Goal: Task Accomplishment & Management: Manage account settings

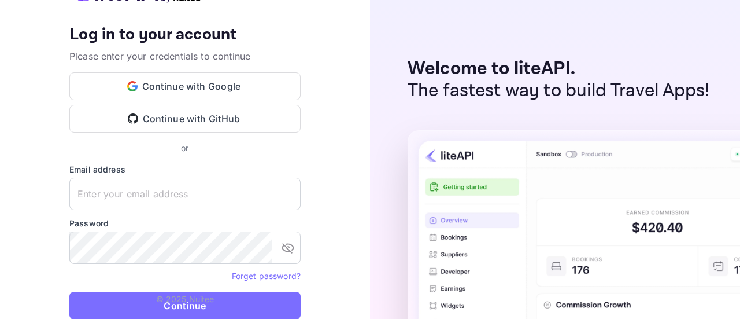
type input "[PERSON_NAME][EMAIL_ADDRESS][DOMAIN_NAME]"
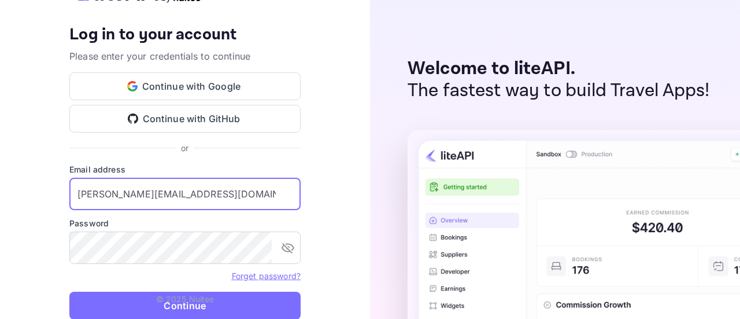
click at [175, 302] on p "© 2025 Nuitee" at bounding box center [185, 299] width 58 height 12
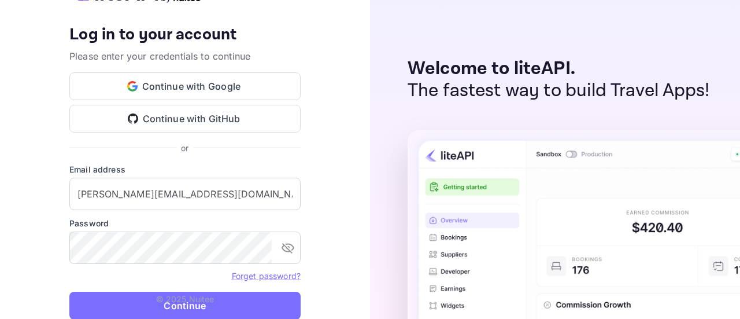
click at [124, 300] on button "Continue" at bounding box center [184, 305] width 231 height 28
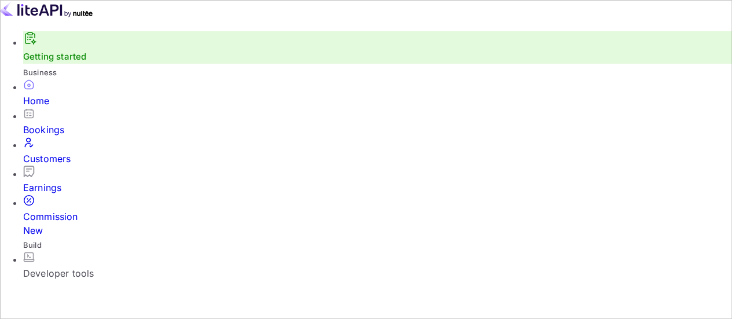
scroll to position [30, 0]
click at [96, 123] on div "Bookings" at bounding box center [377, 130] width 708 height 14
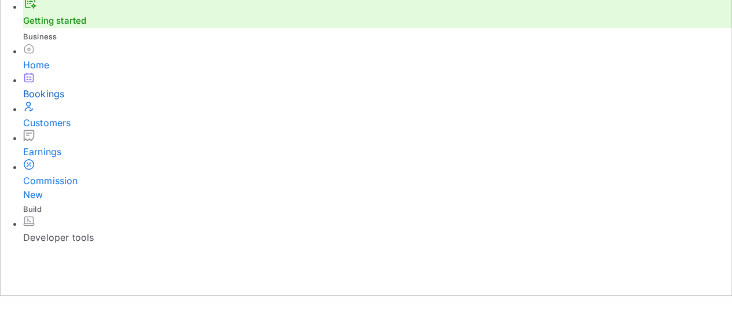
scroll to position [34, 0]
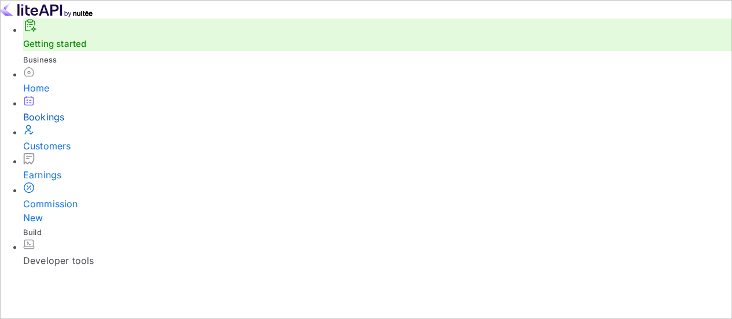
scroll to position [0, 0]
click at [57, 207] on div "Commission New" at bounding box center [377, 211] width 708 height 28
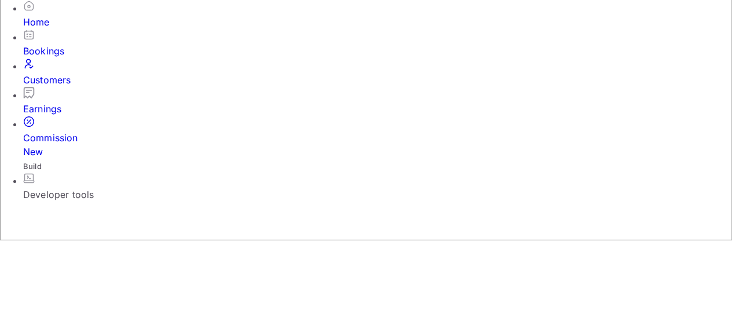
scroll to position [116, 0]
